Goal: Transaction & Acquisition: Purchase product/service

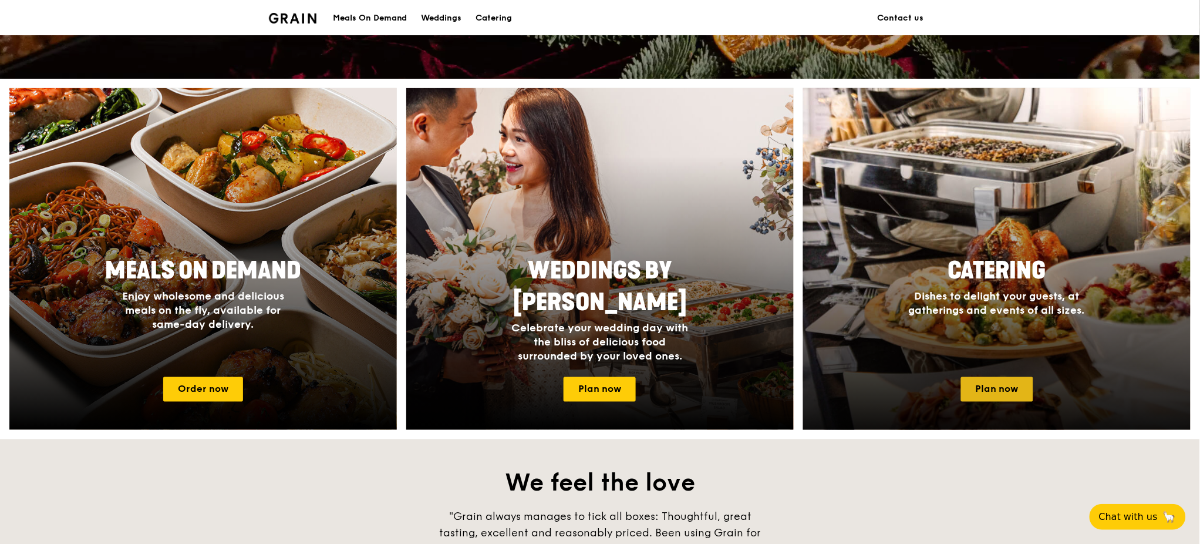
click at [980, 390] on link "Plan now" at bounding box center [997, 389] width 72 height 25
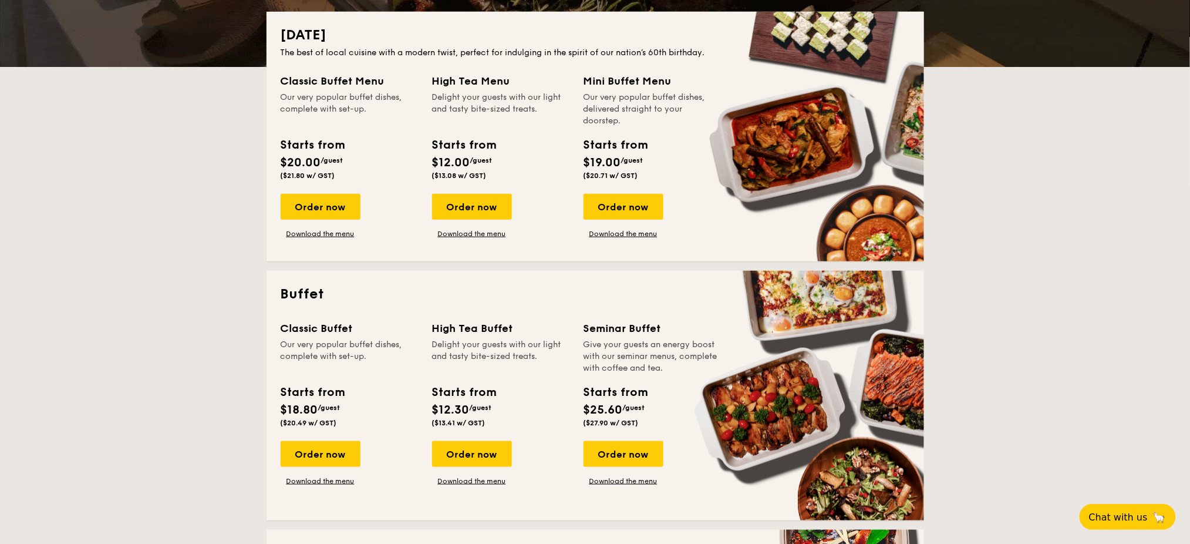
scroll to position [235, 0]
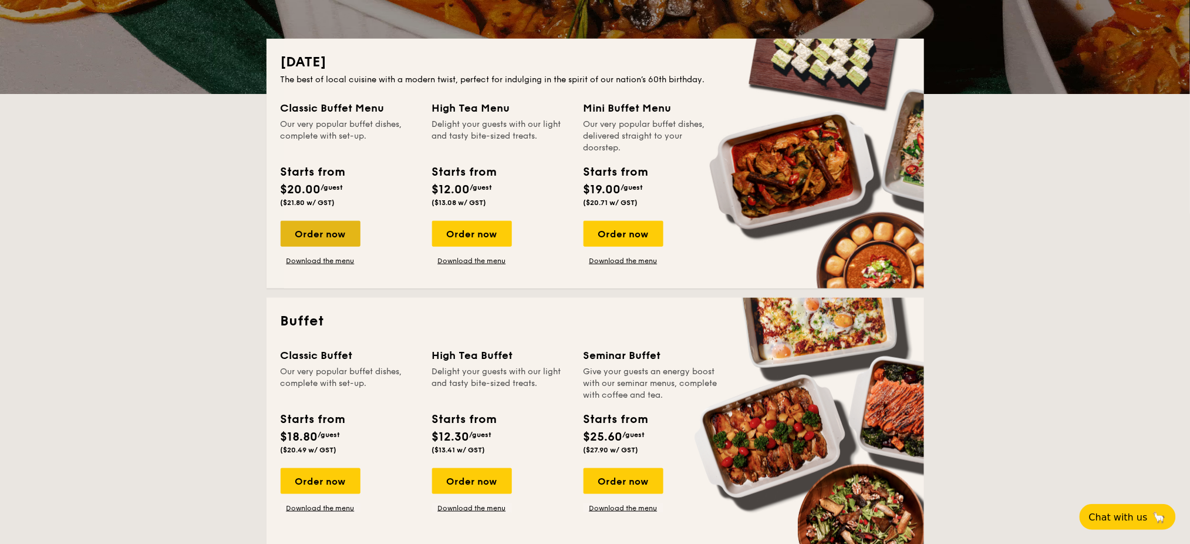
click at [323, 233] on div "Order now" at bounding box center [321, 234] width 80 height 26
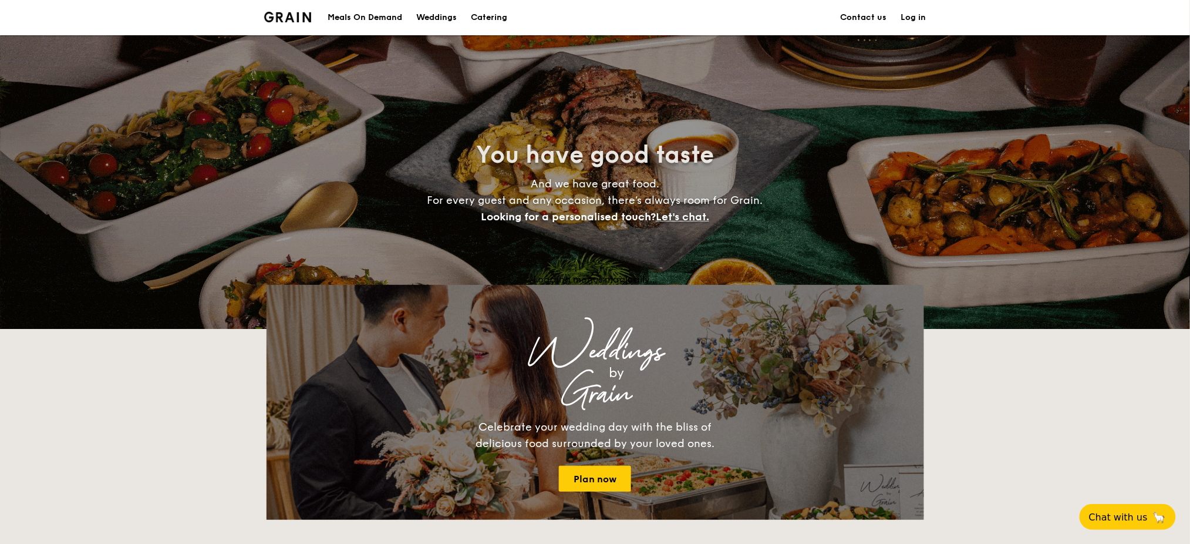
scroll to position [235, 0]
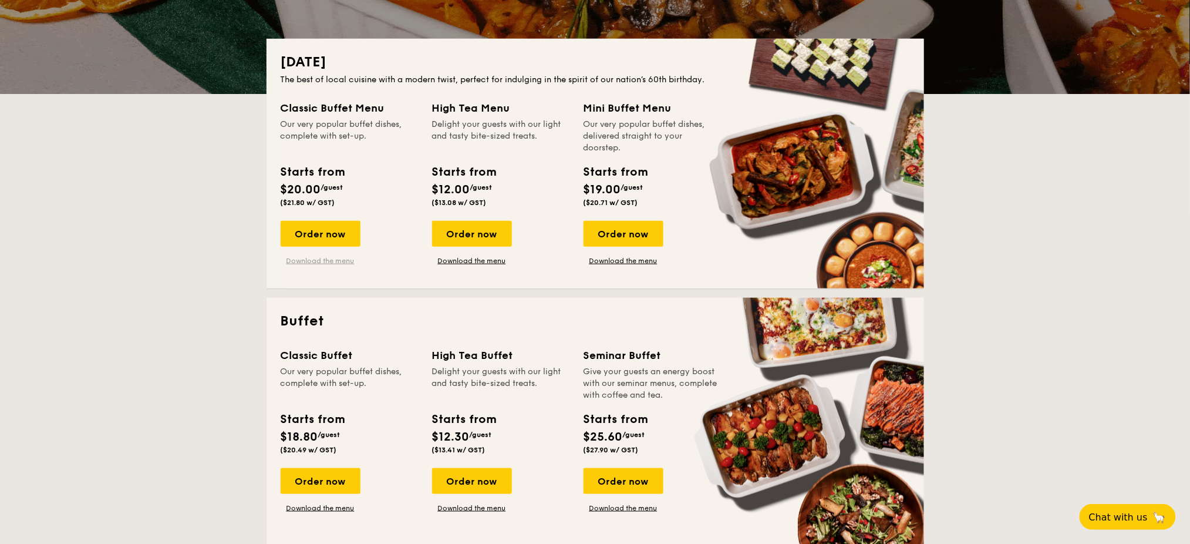
click at [327, 258] on link "Download the menu" at bounding box center [321, 260] width 80 height 9
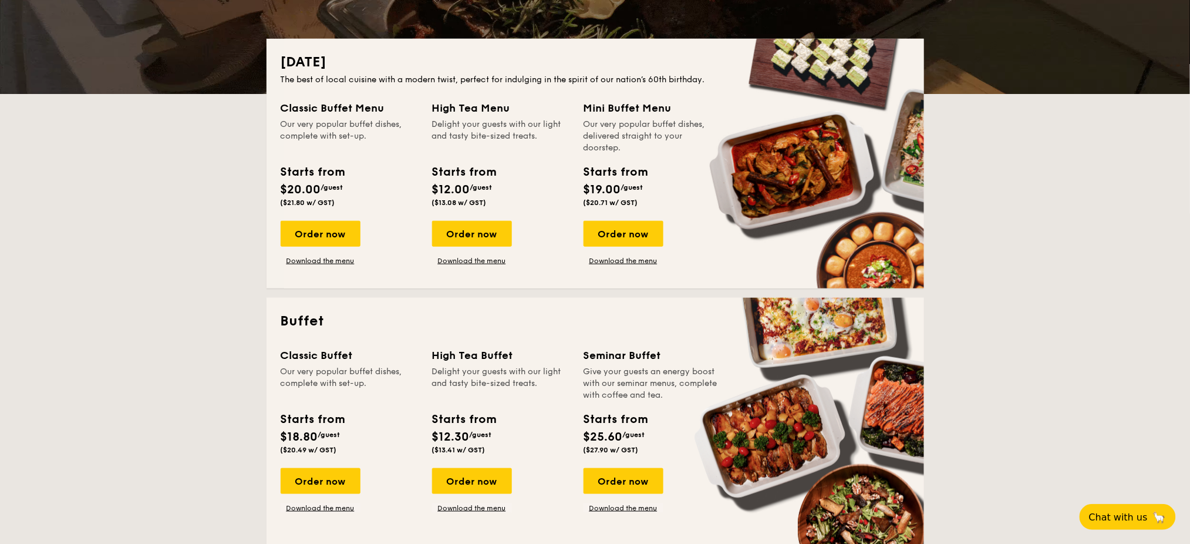
click at [344, 251] on div "Order now Download the menu" at bounding box center [321, 243] width 80 height 45
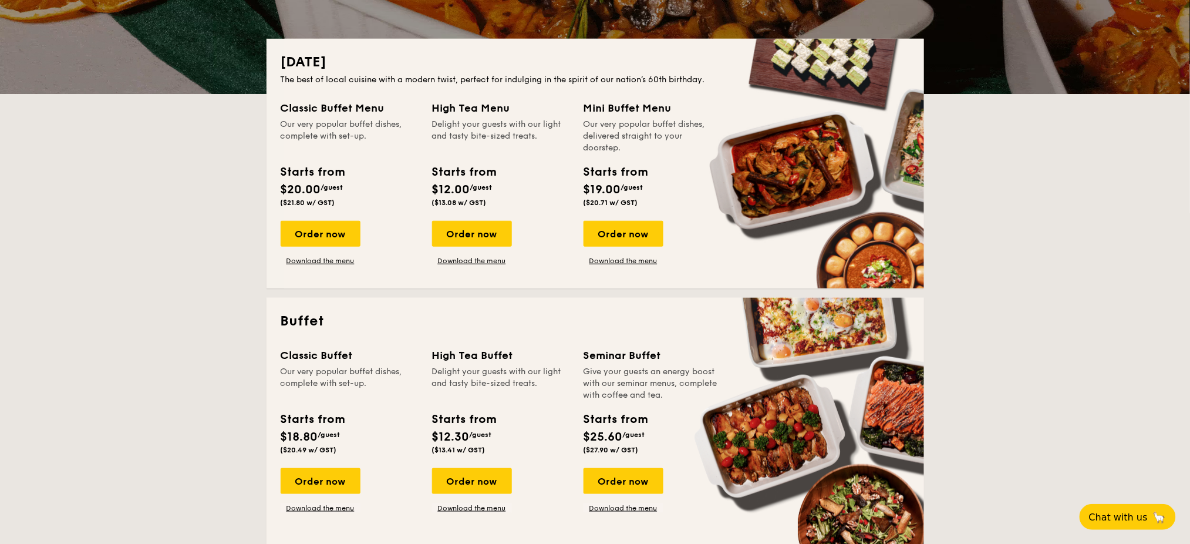
click at [346, 253] on div "Order now Download the menu" at bounding box center [321, 243] width 80 height 45
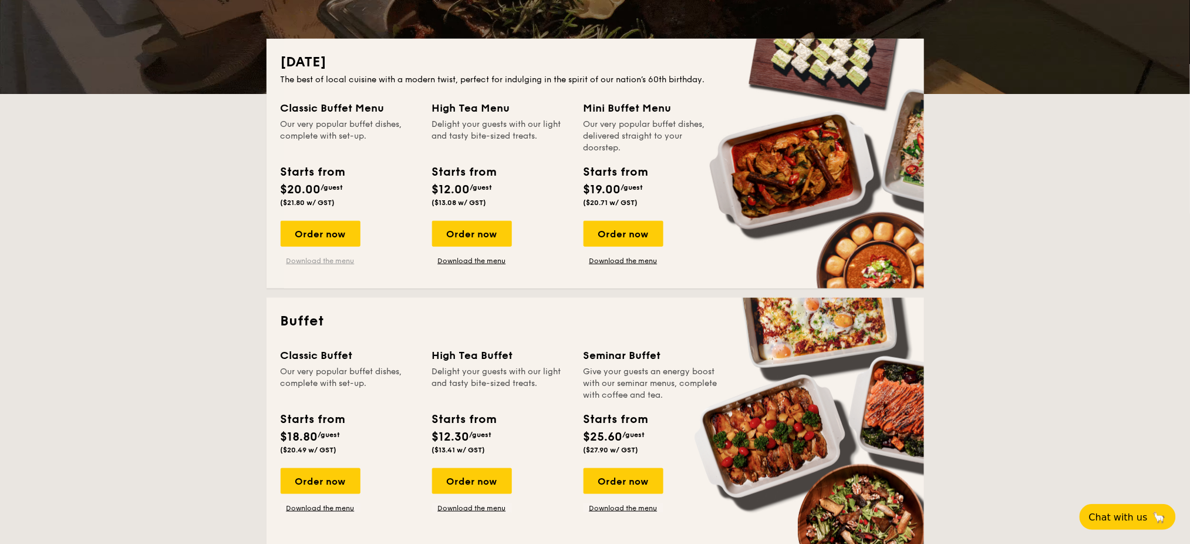
click at [346, 260] on link "Download the menu" at bounding box center [321, 260] width 80 height 9
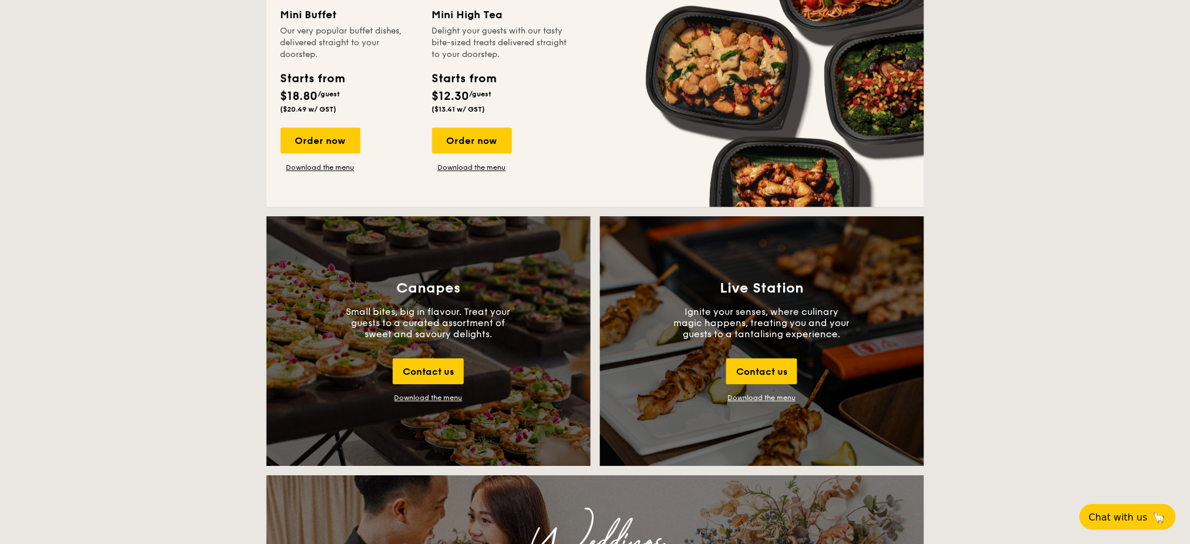
scroll to position [1096, 0]
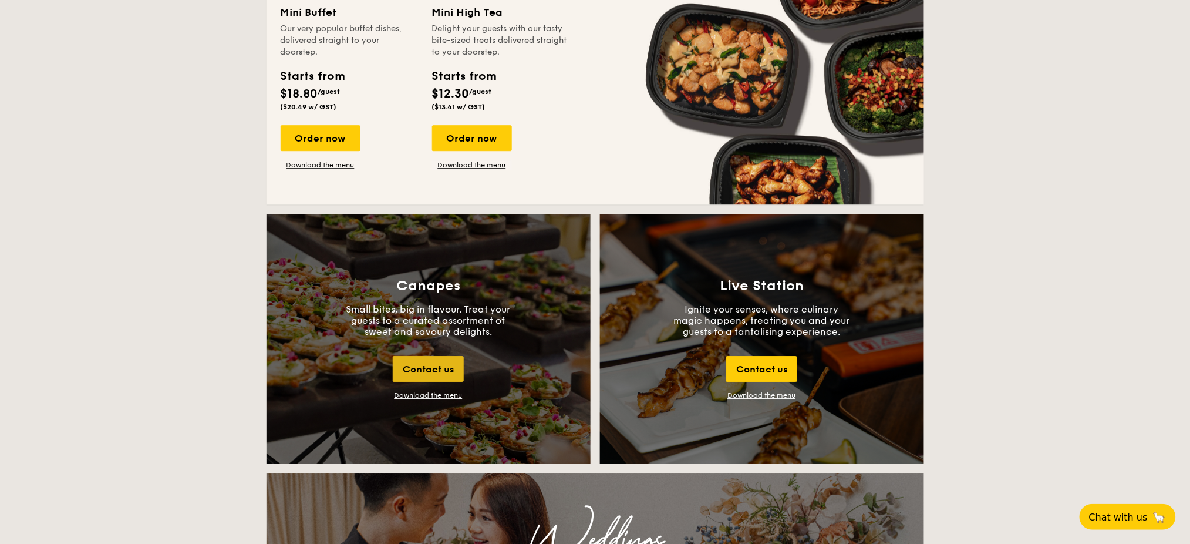
click at [433, 366] on div "Contact us" at bounding box center [428, 369] width 71 height 26
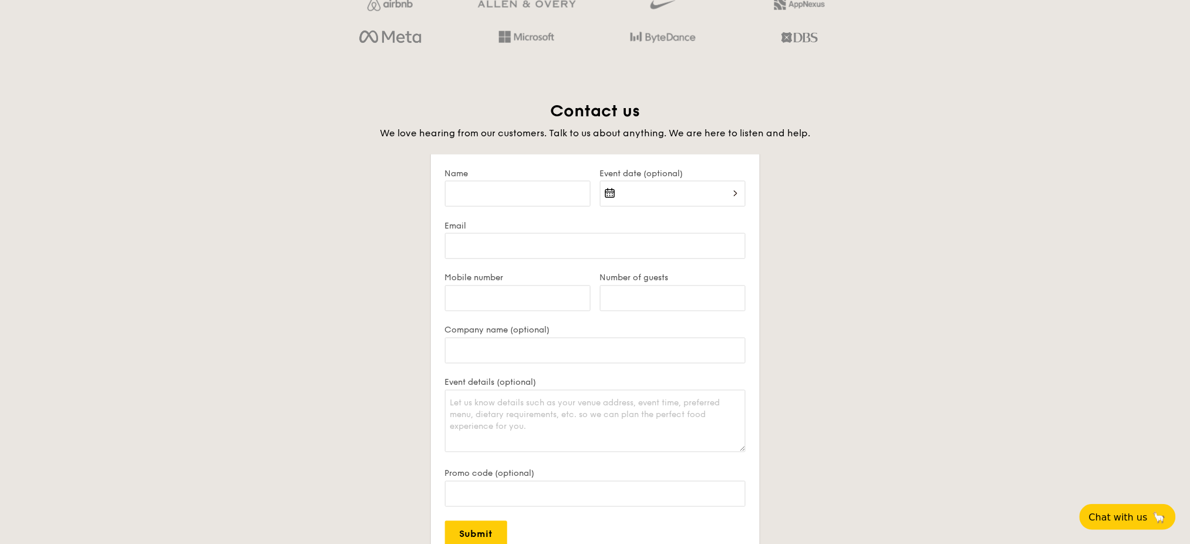
scroll to position [2274, 0]
